Goal: Information Seeking & Learning: Learn about a topic

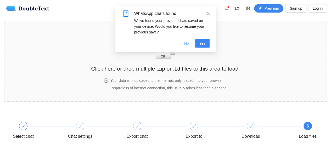
click at [188, 42] on span "No" at bounding box center [186, 44] width 5 height 6
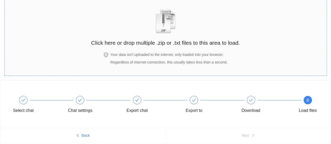
scroll to position [26, 0]
click at [170, 57] on h4 "Your data isn't uploaded to the internet, only loaded into your browser." at bounding box center [168, 55] width 117 height 6
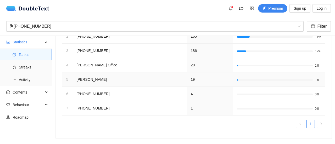
scroll to position [0, 0]
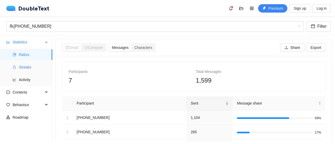
click at [30, 63] on span "Streaks" at bounding box center [33, 67] width 29 height 10
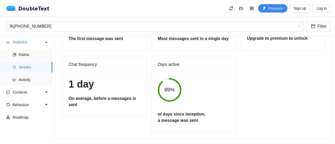
scroll to position [69, 0]
click at [21, 82] on span "Activity" at bounding box center [33, 80] width 29 height 10
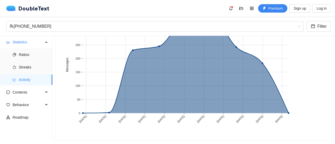
scroll to position [89, 0]
click at [23, 91] on span "Contents" at bounding box center [28, 92] width 31 height 10
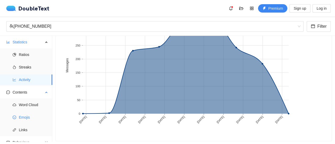
scroll to position [18, 0]
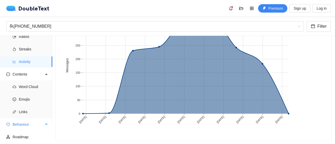
click at [28, 124] on span "Behaviour" at bounding box center [28, 124] width 31 height 10
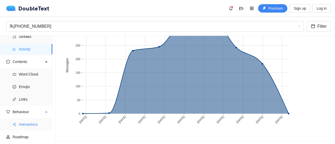
click at [32, 124] on span "Interactions" at bounding box center [33, 124] width 29 height 10
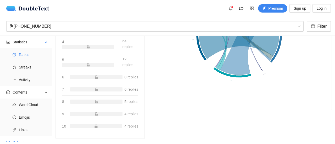
click at [31, 51] on span "Ratios" at bounding box center [33, 54] width 29 height 10
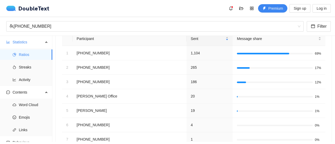
scroll to position [98, 0]
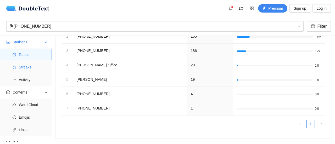
click at [28, 68] on span "Streaks" at bounding box center [33, 67] width 29 height 10
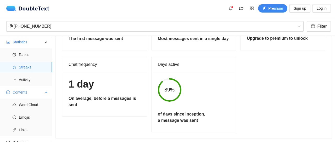
click at [29, 87] on span "Contents" at bounding box center [28, 92] width 31 height 10
click at [30, 80] on span "Activity" at bounding box center [33, 80] width 29 height 10
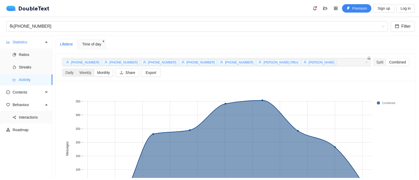
click at [103, 71] on div "Monthly" at bounding box center [103, 72] width 19 height 7
click at [94, 69] on input "Monthly" at bounding box center [94, 69] width 0 height 0
click at [81, 72] on div "Weekly" at bounding box center [85, 72] width 18 height 7
click at [76, 69] on input "Weekly" at bounding box center [76, 69] width 0 height 0
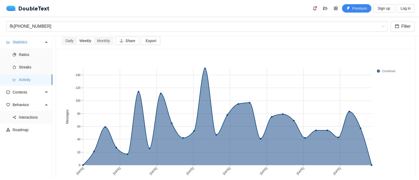
scroll to position [31, 0]
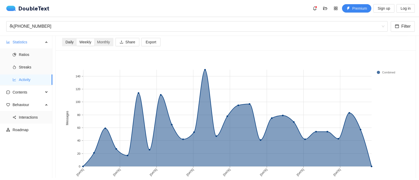
click at [70, 40] on div "Daily" at bounding box center [70, 41] width 14 height 7
click at [63, 38] on input "Daily" at bounding box center [63, 38] width 0 height 0
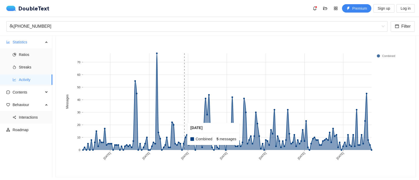
scroll to position [0, 0]
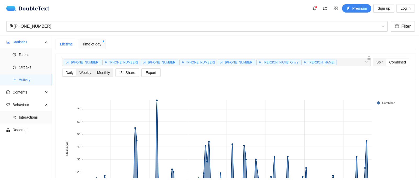
click at [108, 74] on div "Monthly" at bounding box center [103, 72] width 19 height 7
click at [94, 69] on input "Monthly" at bounding box center [94, 69] width 0 height 0
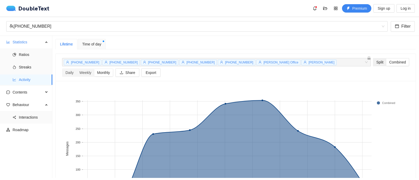
click at [331, 60] on div "Split" at bounding box center [379, 62] width 13 height 7
click at [331, 59] on input "Split" at bounding box center [373, 59] width 0 height 0
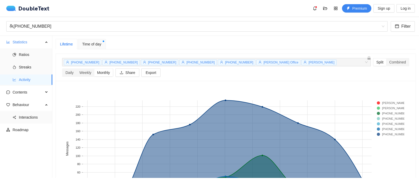
click at [331, 57] on div "[PHONE_NUMBER] [PHONE_NUMBER] [PHONE_NUMBER] [PHONE_NUMBER] [PHONE_NUMBER] [PER…" at bounding box center [235, 67] width 347 height 27
click at [331, 65] on div "Combined" at bounding box center [397, 62] width 23 height 7
click at [331, 59] on input "Combined" at bounding box center [386, 59] width 0 height 0
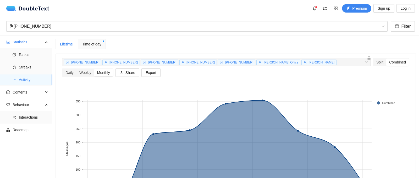
click at [93, 43] on span "Time of day" at bounding box center [91, 44] width 19 height 6
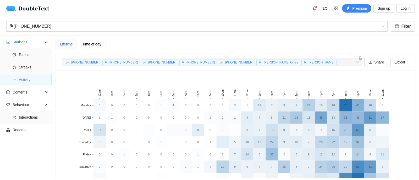
click at [68, 42] on div "Lifetime" at bounding box center [66, 44] width 13 height 6
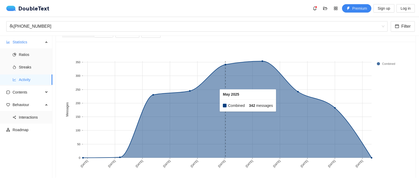
scroll to position [39, 0]
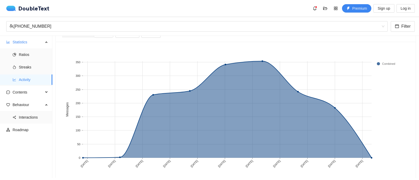
click at [331, 20] on div "[PHONE_NUMBER] Filter" at bounding box center [209, 26] width 419 height 19
click at [331, 23] on span "Filter" at bounding box center [405, 26] width 9 height 7
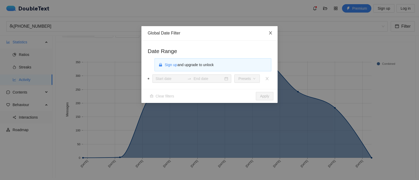
click at [270, 33] on icon "close" at bounding box center [270, 32] width 3 height 3
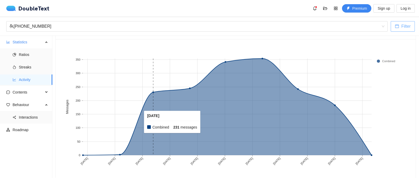
scroll to position [0, 0]
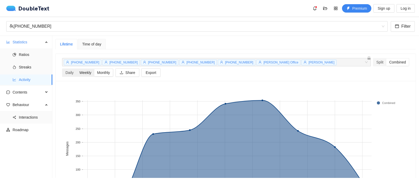
click at [83, 72] on div "Weekly" at bounding box center [85, 72] width 18 height 7
click at [76, 69] on input "Weekly" at bounding box center [76, 69] width 0 height 0
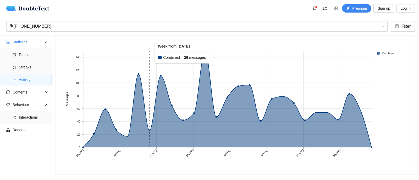
scroll to position [7, 0]
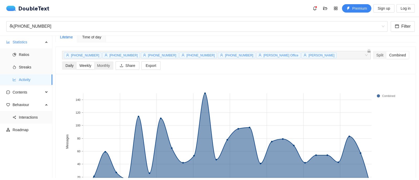
click at [70, 65] on div "Daily" at bounding box center [70, 65] width 14 height 7
click at [63, 62] on input "Daily" at bounding box center [63, 62] width 0 height 0
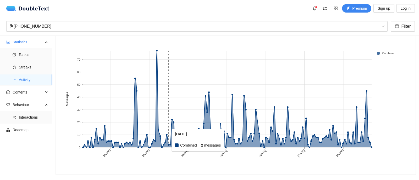
scroll to position [0, 0]
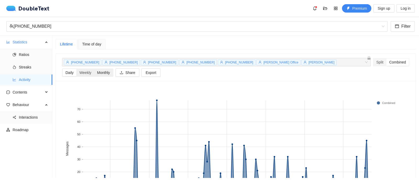
click at [103, 72] on div "Monthly" at bounding box center [103, 72] width 19 height 7
click at [94, 69] on input "Monthly" at bounding box center [94, 69] width 0 height 0
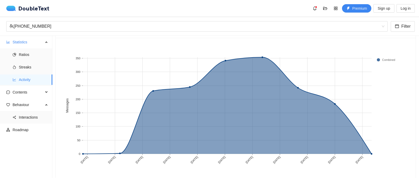
scroll to position [43, 0]
